Goal: Task Accomplishment & Management: Manage account settings

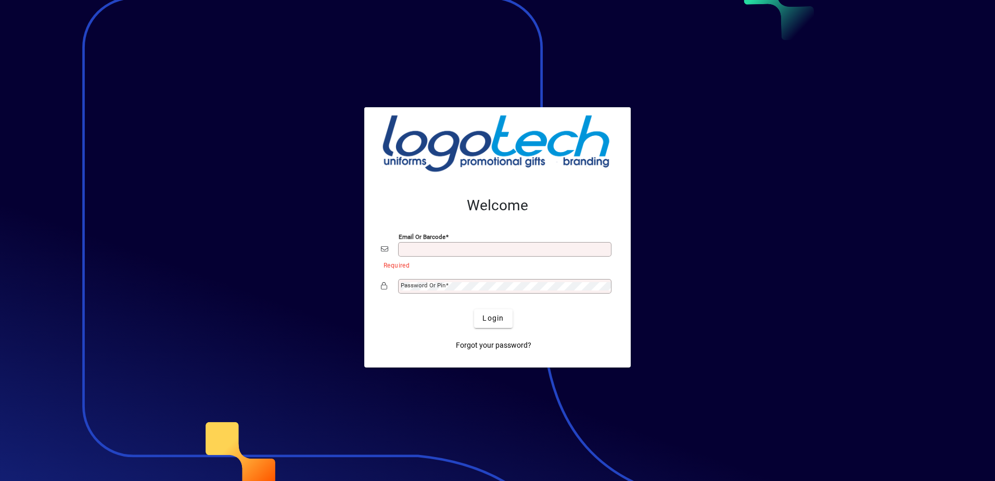
click at [429, 251] on input "Email or Barcode" at bounding box center [506, 249] width 210 height 8
type input "**********"
click at [474, 309] on button "Login" at bounding box center [493, 318] width 38 height 19
